Goal: Navigation & Orientation: Find specific page/section

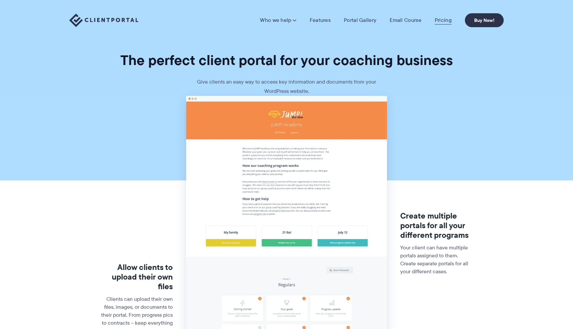
click at [442, 21] on link "Pricing" at bounding box center [443, 20] width 17 height 7
click at [440, 22] on link "Pricing" at bounding box center [443, 20] width 17 height 7
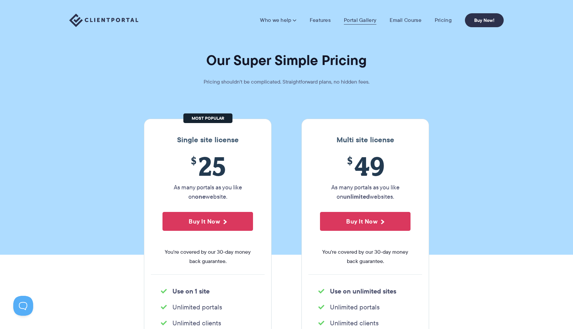
click at [354, 21] on link "Portal Gallery" at bounding box center [360, 20] width 32 height 7
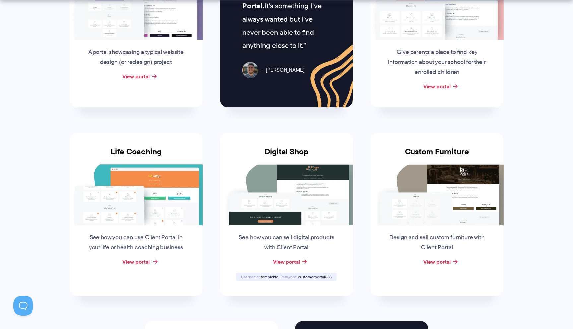
click at [142, 262] on link "View portal" at bounding box center [135, 262] width 27 height 8
